Goal: Information Seeking & Learning: Learn about a topic

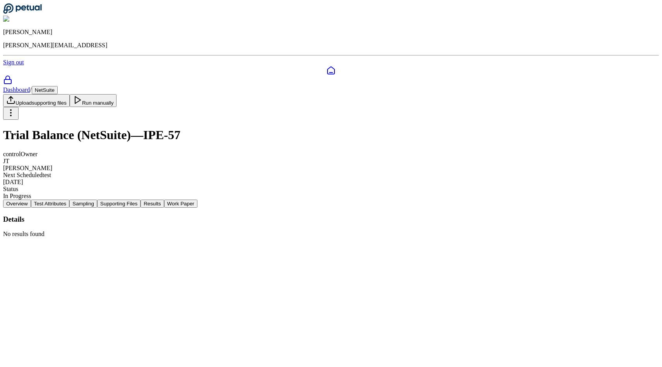
click at [140, 199] on button "Supporting Files" at bounding box center [118, 203] width 43 height 8
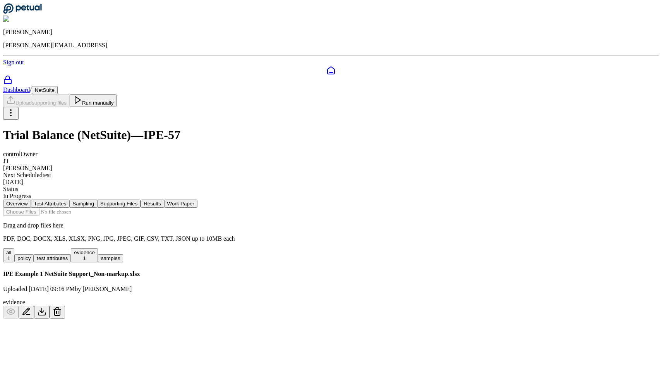
click at [164, 199] on button "Results" at bounding box center [151, 203] width 23 height 8
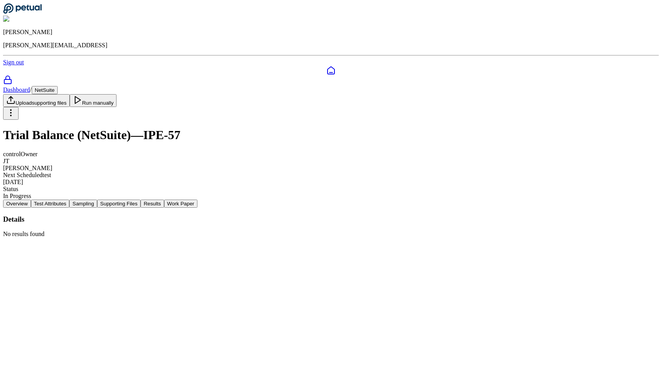
click at [140, 199] on button "Supporting Files" at bounding box center [118, 203] width 43 height 8
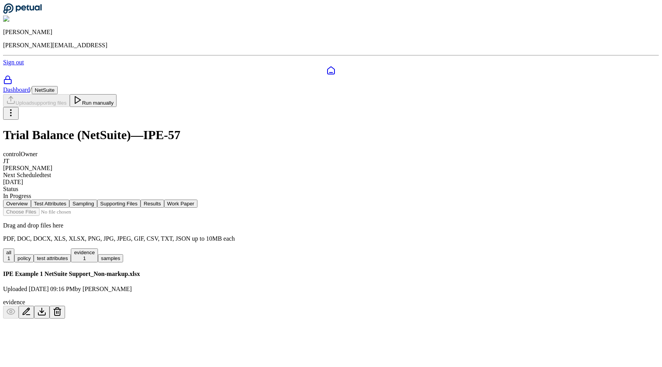
click at [97, 199] on button "Sampling" at bounding box center [83, 203] width 28 height 8
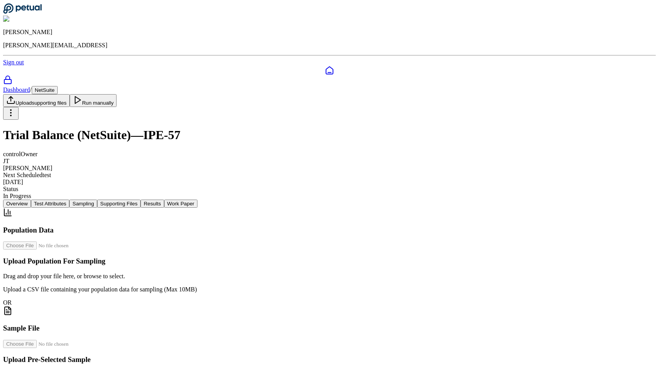
click at [70, 199] on button "Test Attributes" at bounding box center [50, 203] width 39 height 8
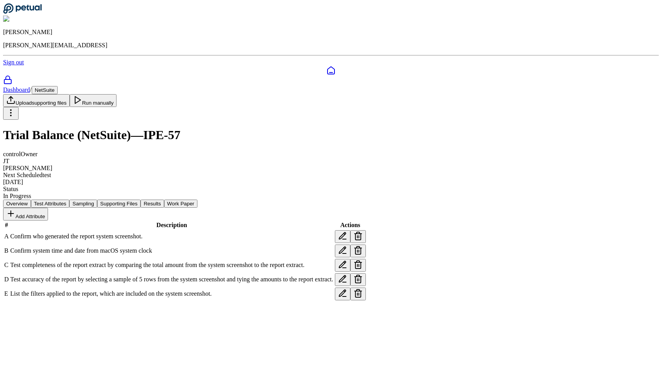
click at [97, 199] on button "Sampling" at bounding box center [83, 203] width 28 height 8
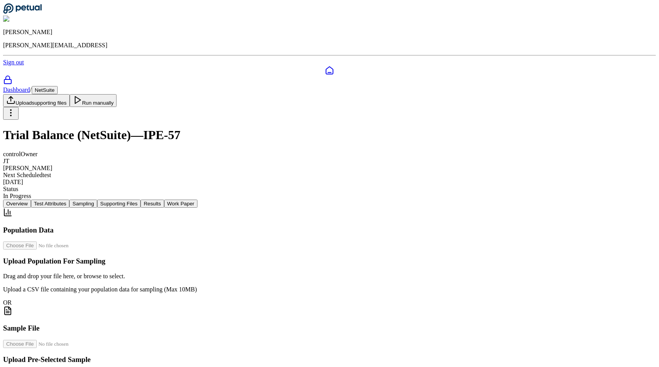
click at [140, 199] on button "Supporting Files" at bounding box center [118, 203] width 43 height 8
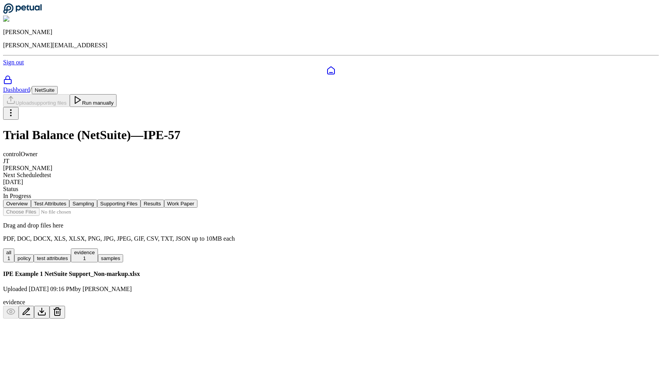
click at [327, 199] on nav "Overview Test Attributes Sampling Supporting Files Results Work Paper" at bounding box center [331, 203] width 656 height 8
click at [164, 199] on button "Results" at bounding box center [151, 203] width 23 height 8
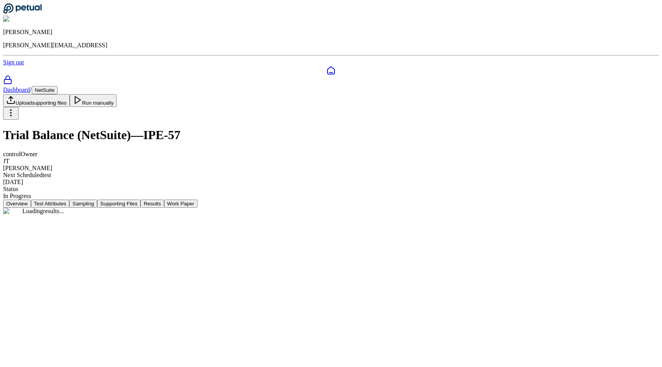
click at [197, 199] on button "Work Paper" at bounding box center [180, 203] width 33 height 8
